Goal: Information Seeking & Learning: Learn about a topic

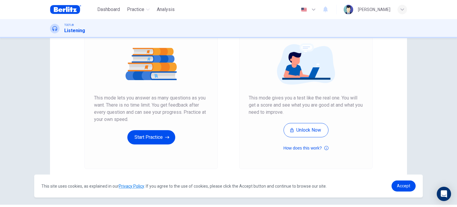
scroll to position [65, 0]
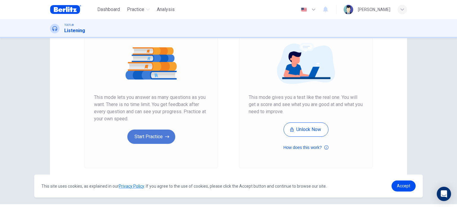
click at [149, 139] on button "Start Practice" at bounding box center [151, 136] width 48 height 14
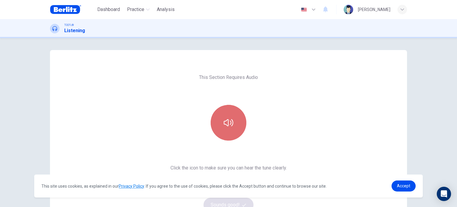
click at [228, 134] on button "button" at bounding box center [229, 123] width 36 height 36
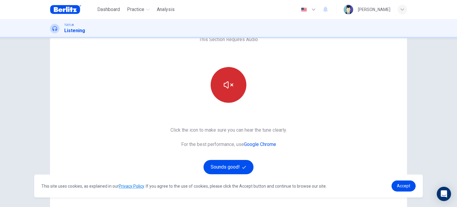
scroll to position [51, 0]
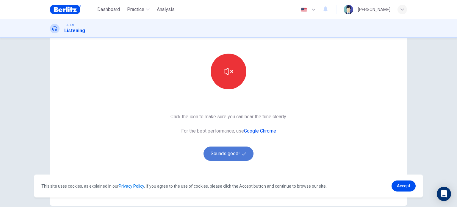
click at [236, 153] on button "Sounds good!" at bounding box center [228, 153] width 50 height 14
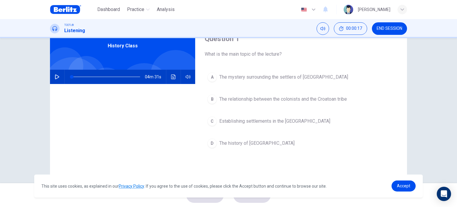
scroll to position [28, 0]
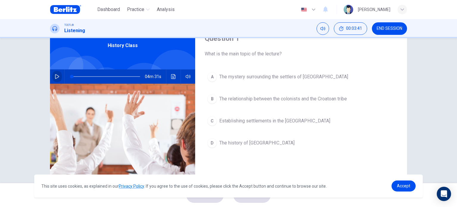
click at [55, 77] on icon "button" at bounding box center [57, 76] width 4 height 5
click at [323, 73] on span "The mystery surrounding the settlers of [GEOGRAPHIC_DATA]" at bounding box center [283, 76] width 129 height 7
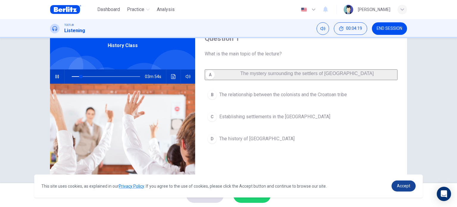
click at [409, 185] on span "Accept" at bounding box center [403, 185] width 13 height 5
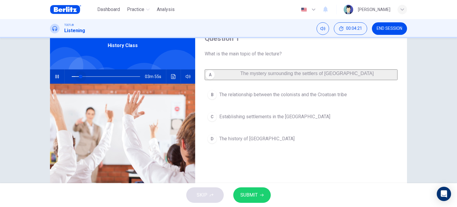
drag, startPoint x: 81, startPoint y: 77, endPoint x: 48, endPoint y: 75, distance: 32.8
click at [50, 75] on div "03m 55s" at bounding box center [122, 76] width 145 height 14
click at [56, 74] on icon "button" at bounding box center [57, 76] width 5 height 5
click at [255, 192] on span "SUBMIT" at bounding box center [248, 195] width 17 height 8
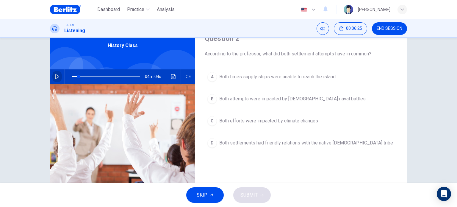
click at [57, 75] on icon "button" at bounding box center [57, 76] width 5 height 5
click at [56, 76] on icon "button" at bounding box center [57, 76] width 5 height 5
drag, startPoint x: 92, startPoint y: 74, endPoint x: 35, endPoint y: 78, distance: 56.9
click at [35, 78] on div "Question 2 According to the professor, what did both settlement attempts have i…" at bounding box center [228, 110] width 457 height 145
click at [55, 75] on icon "button" at bounding box center [57, 76] width 5 height 5
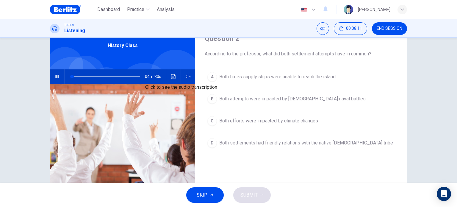
click at [171, 77] on icon "Click to see the audio transcription" at bounding box center [173, 76] width 4 height 5
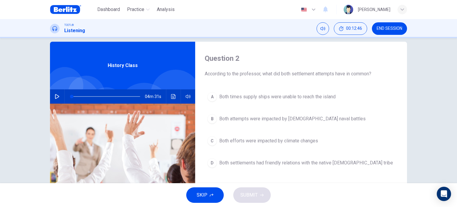
scroll to position [7, 0]
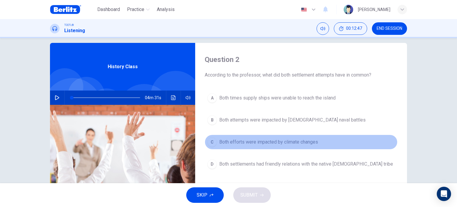
click at [271, 144] on span "Both efforts were impacted by climate changes" at bounding box center [268, 141] width 99 height 7
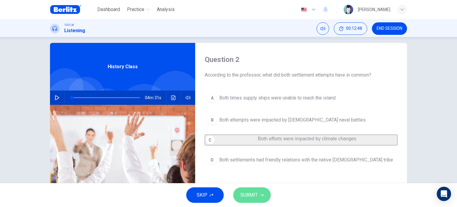
click at [260, 190] on button "SUBMIT" at bounding box center [251, 194] width 37 height 15
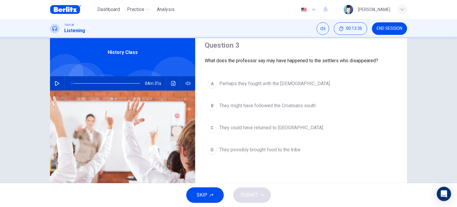
scroll to position [23, 0]
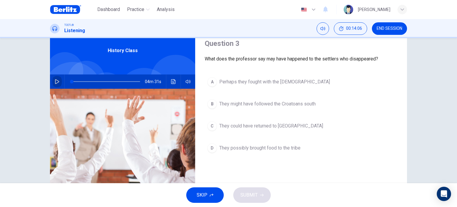
click at [59, 81] on button "button" at bounding box center [57, 81] width 10 height 14
click at [170, 84] on button "Click to see the audio transcription" at bounding box center [174, 81] width 10 height 14
type input "*"
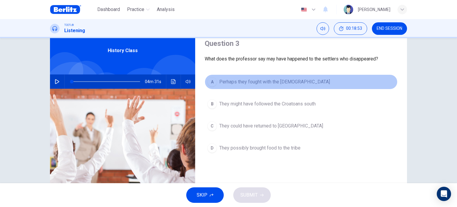
click at [263, 79] on span "Perhaps they fought with the [DEMOGRAPHIC_DATA]" at bounding box center [274, 81] width 111 height 7
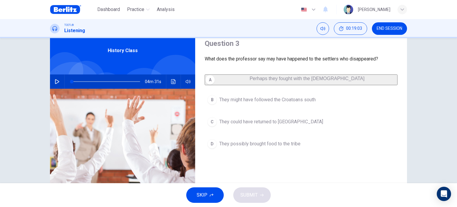
click at [255, 111] on div "A Perhaps they fought with the [DEMOGRAPHIC_DATA] B They might have followed th…" at bounding box center [301, 118] width 193 height 89
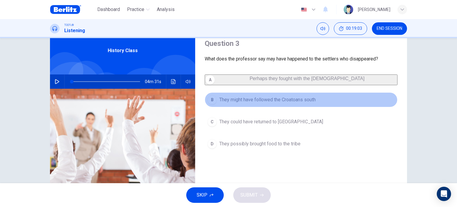
click at [265, 103] on span "They might have followed the Croatoans south" at bounding box center [267, 99] width 96 height 7
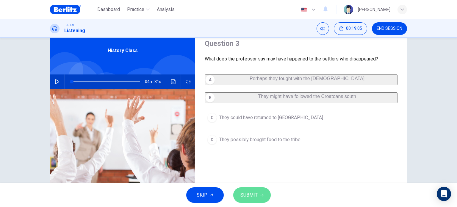
click at [265, 196] on button "SUBMIT" at bounding box center [251, 194] width 37 height 15
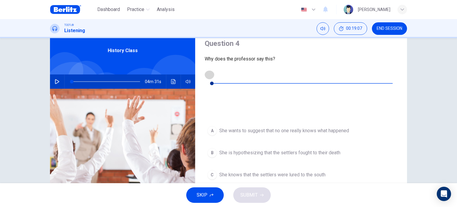
click at [214, 73] on button "button" at bounding box center [210, 75] width 10 height 10
type input "*"
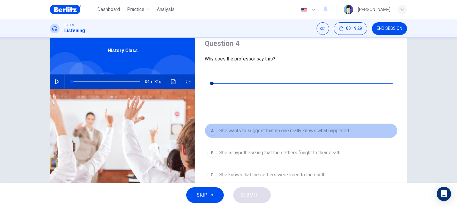
click at [263, 127] on span "She wants to suggest that no one really knows what happened" at bounding box center [284, 130] width 130 height 7
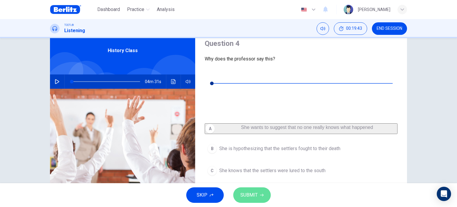
click at [261, 189] on button "SUBMIT" at bounding box center [251, 194] width 37 height 15
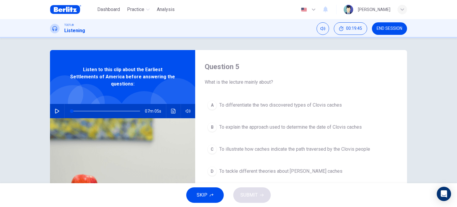
scroll to position [16, 0]
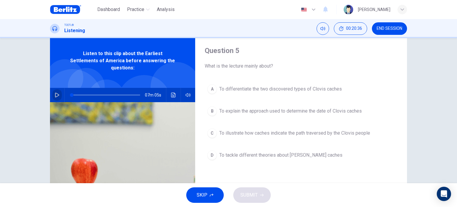
click at [57, 92] on icon "button" at bounding box center [57, 94] width 5 height 5
click at [171, 88] on button "Click to see the audio transcription" at bounding box center [174, 95] width 10 height 14
drag, startPoint x: 79, startPoint y: 89, endPoint x: 43, endPoint y: 91, distance: 35.5
click at [43, 91] on div "Question 5 What is the lecture mainly about? A To differentiate the two discove…" at bounding box center [228, 137] width 376 height 207
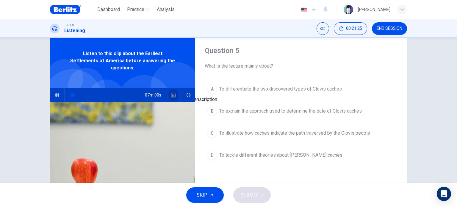
click at [171, 92] on icon "Click to see the audio transcription" at bounding box center [173, 94] width 4 height 5
click at [55, 92] on icon "button" at bounding box center [57, 94] width 5 height 5
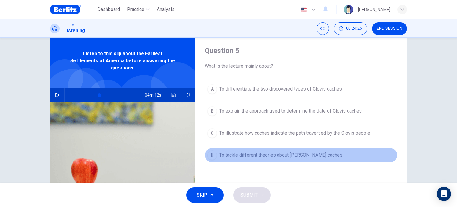
click at [293, 156] on span "To tackle different theories about [PERSON_NAME] caches" at bounding box center [280, 154] width 123 height 7
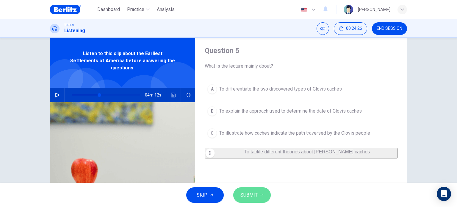
click at [260, 197] on button "SUBMIT" at bounding box center [251, 194] width 37 height 15
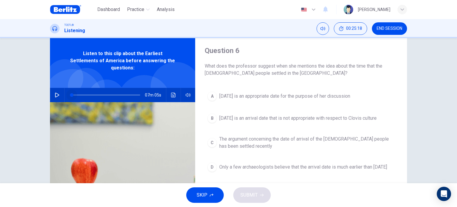
drag, startPoint x: 97, startPoint y: 88, endPoint x: 48, endPoint y: 86, distance: 49.1
click at [48, 86] on div "Question 6 What does the professor suggest when she mentions the idea about the…" at bounding box center [228, 137] width 376 height 207
click at [57, 88] on button "button" at bounding box center [57, 95] width 10 height 14
click at [171, 92] on icon "Click to see the audio transcription" at bounding box center [173, 94] width 5 height 5
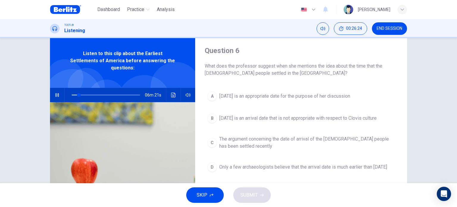
click at [55, 92] on icon "button" at bounding box center [57, 94] width 5 height 5
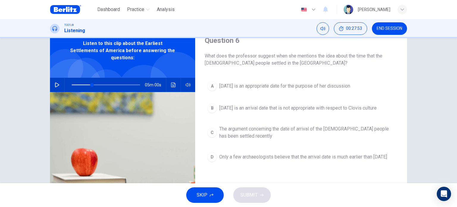
scroll to position [27, 0]
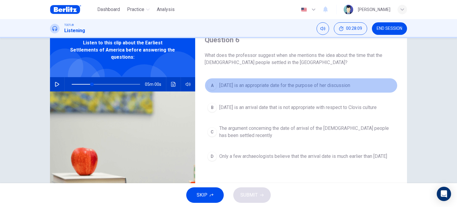
click at [335, 83] on span "[DATE] is an appropriate date for the purpose of her discussion" at bounding box center [284, 85] width 131 height 7
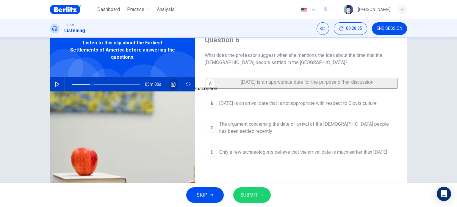
click at [171, 82] on icon "Click to see the audio transcription" at bounding box center [173, 84] width 5 height 5
click at [251, 195] on span "SUBMIT" at bounding box center [248, 195] width 17 height 8
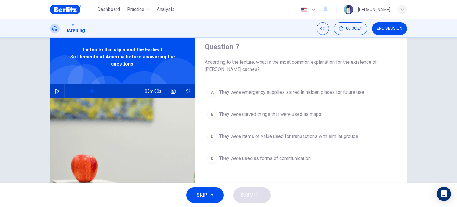
scroll to position [20, 0]
drag, startPoint x: 91, startPoint y: 84, endPoint x: 58, endPoint y: 85, distance: 32.7
click at [58, 85] on div "07m 05s" at bounding box center [122, 91] width 145 height 14
click at [55, 88] on icon "button" at bounding box center [57, 90] width 5 height 5
click at [173, 88] on icon "Click to see the audio transcription" at bounding box center [173, 90] width 5 height 5
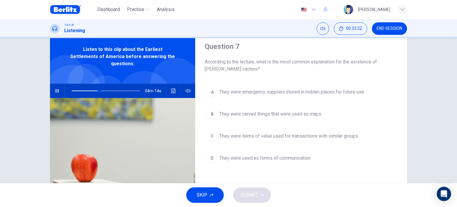
scroll to position [133, 0]
click at [57, 88] on icon "button" at bounding box center [57, 90] width 5 height 5
type input "**"
click at [389, 30] on span "END SESSION" at bounding box center [389, 28] width 26 height 5
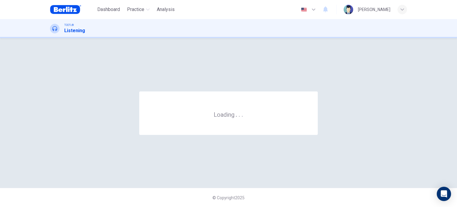
scroll to position [0, 0]
